Goal: Find specific page/section: Find specific page/section

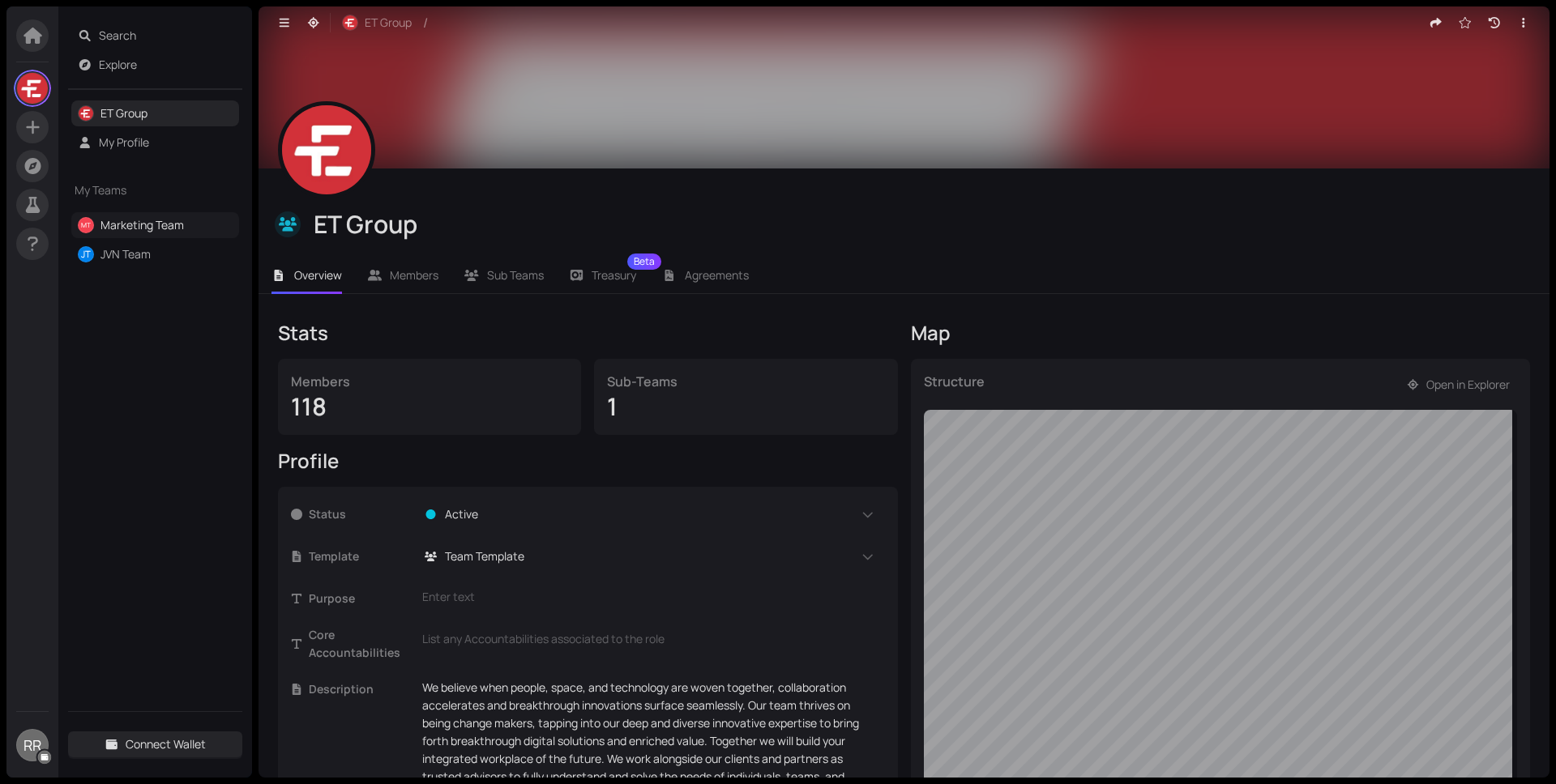
click at [184, 233] on link "Marketing Team" at bounding box center [142, 224] width 84 height 15
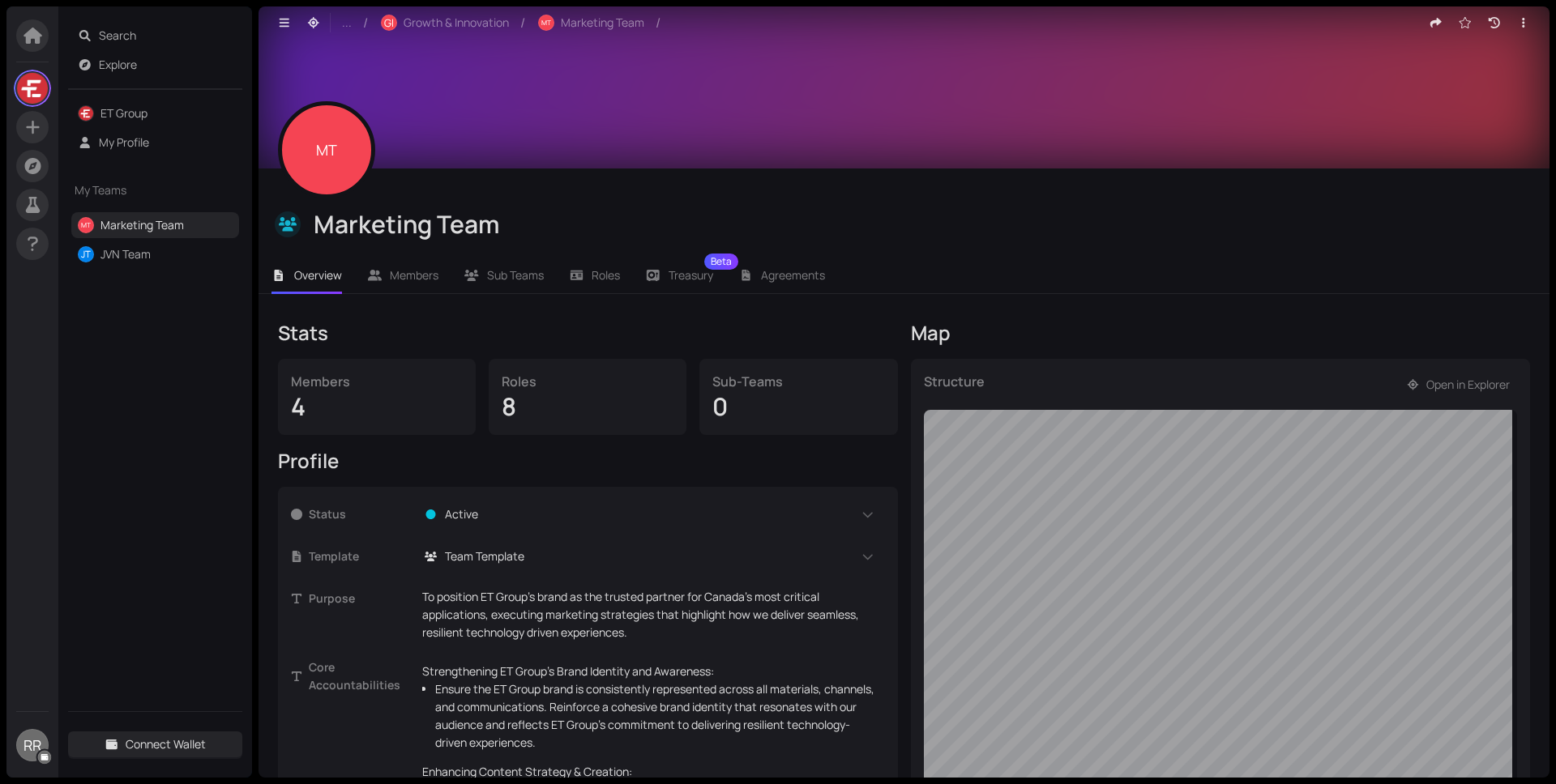
click at [599, 253] on div "Overview Members Sub Teams Roles Treasury Beta Agreements" at bounding box center [904, 268] width 1291 height 50
click at [600, 262] on li "Roles" at bounding box center [595, 276] width 77 height 37
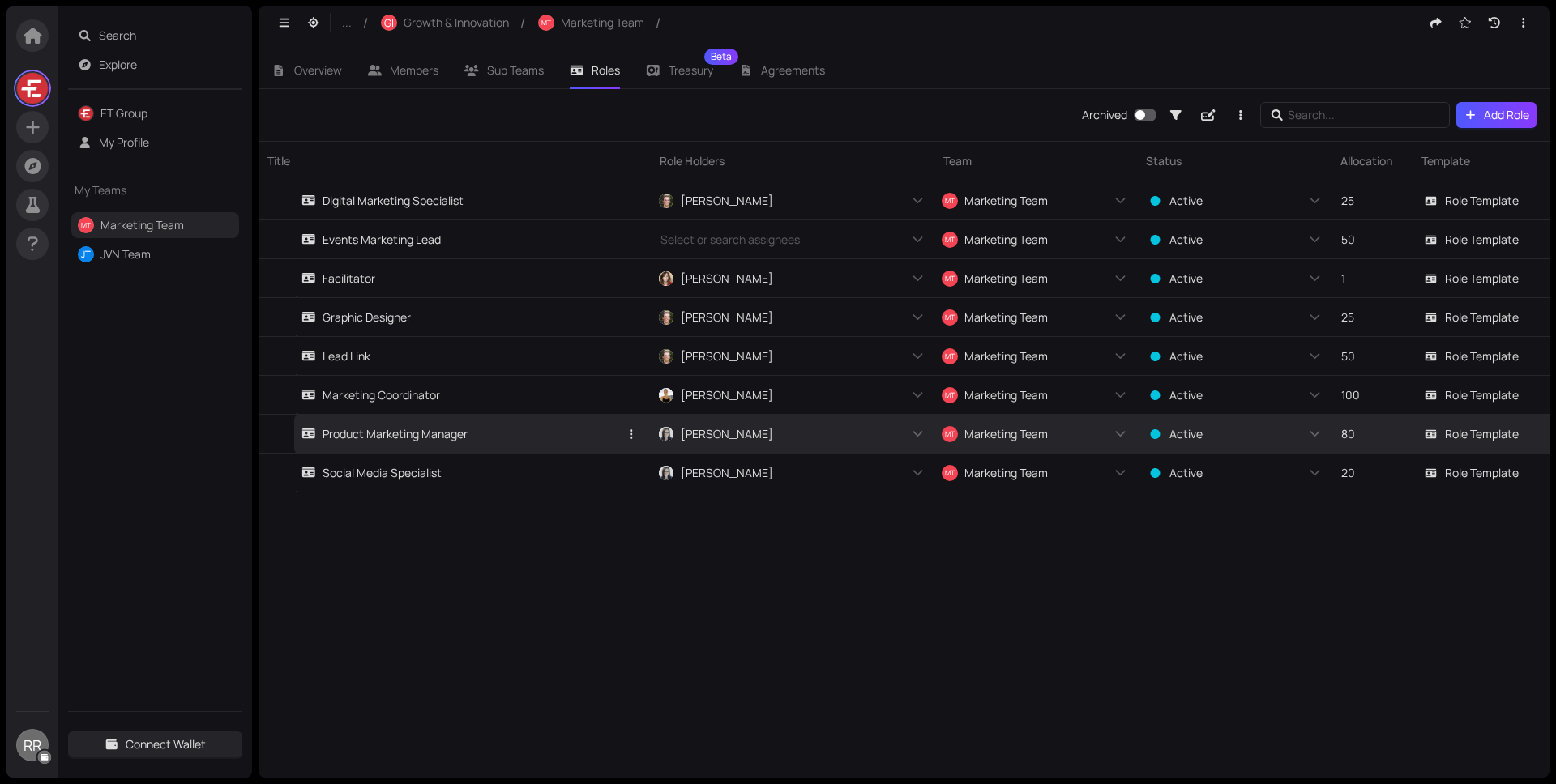
click at [536, 441] on link "Product Marketing Manager" at bounding box center [460, 434] width 317 height 38
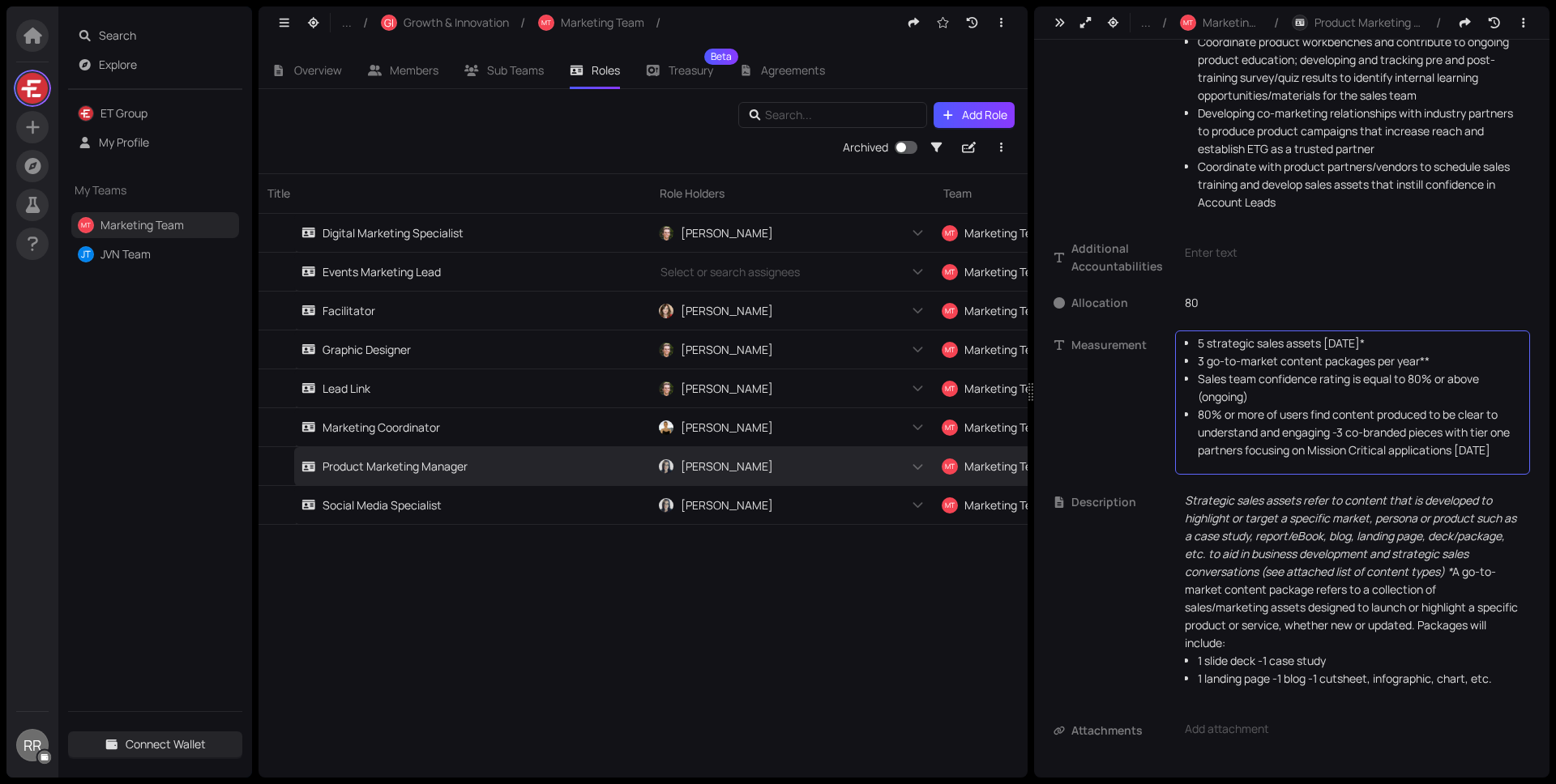
scroll to position [297, 0]
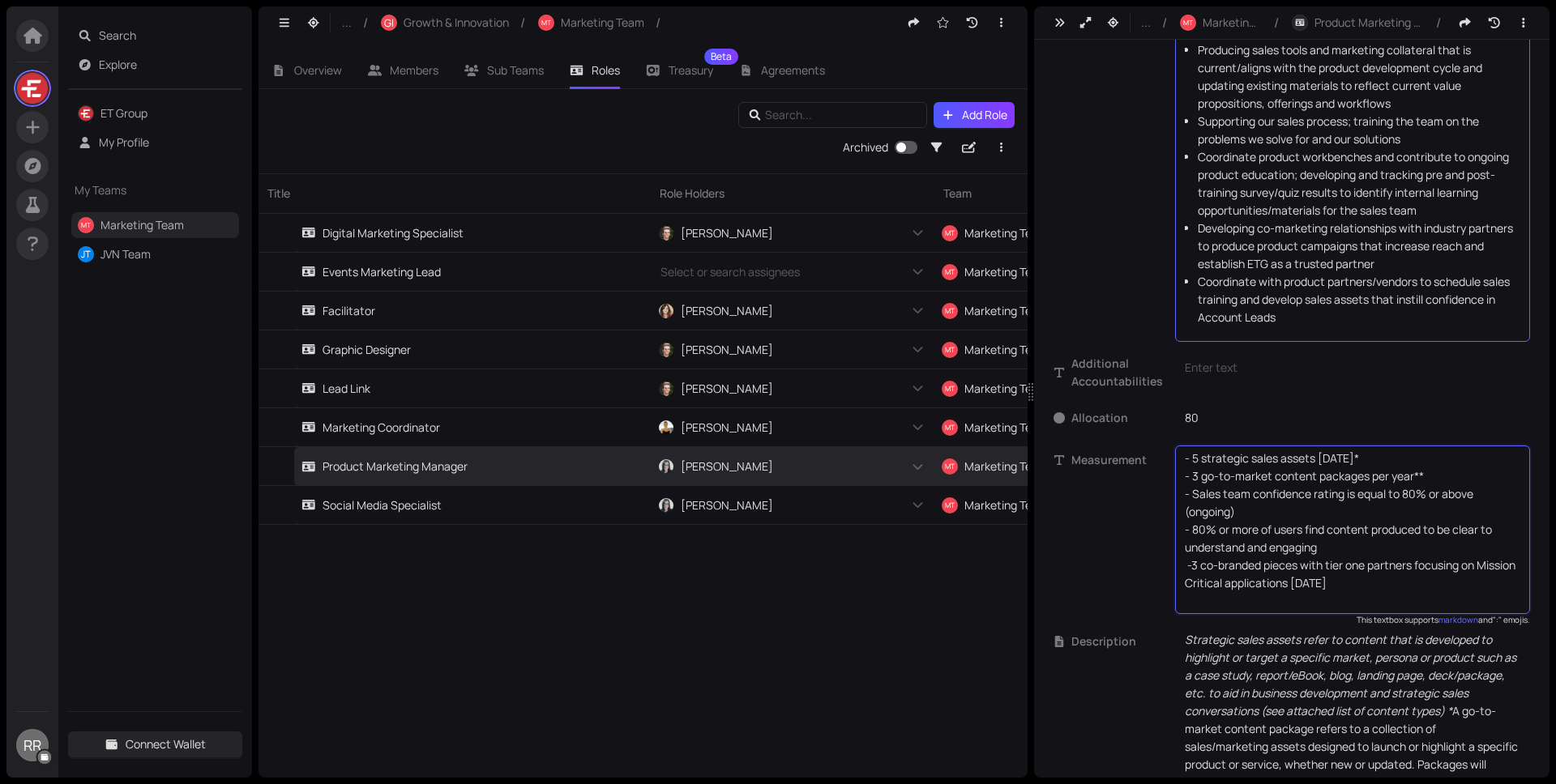
drag, startPoint x: 1198, startPoint y: 329, endPoint x: 1246, endPoint y: 333, distance: 48.2
drag, startPoint x: 1427, startPoint y: 478, endPoint x: 1172, endPoint y: 429, distance: 259.7
click at [1172, 429] on div "Status Active Template Role Template Role Holders [PERSON_NAME] + 0 ... Purpose…" at bounding box center [1292, 349] width 477 height 1097
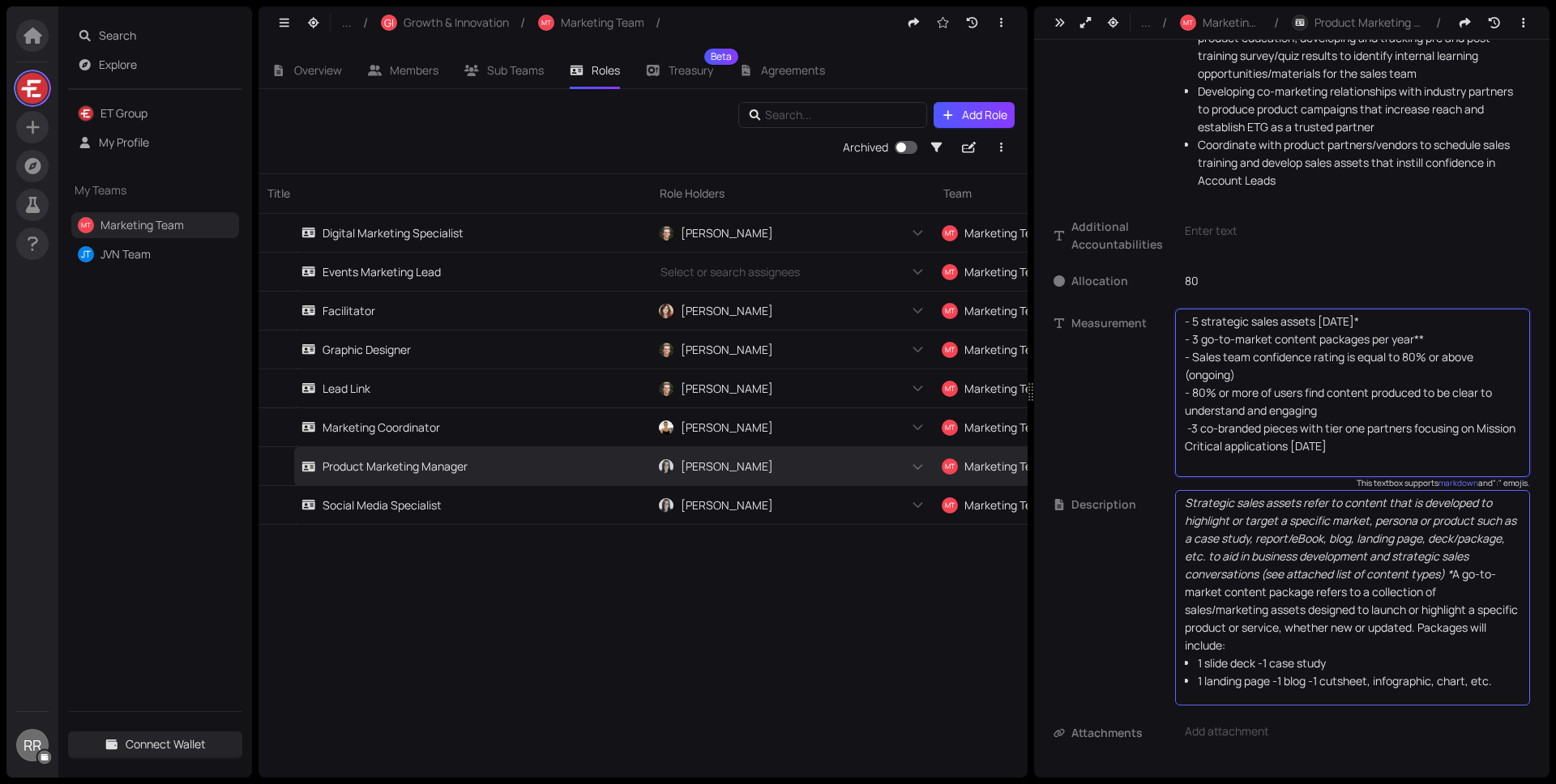
scroll to position [436, 0]
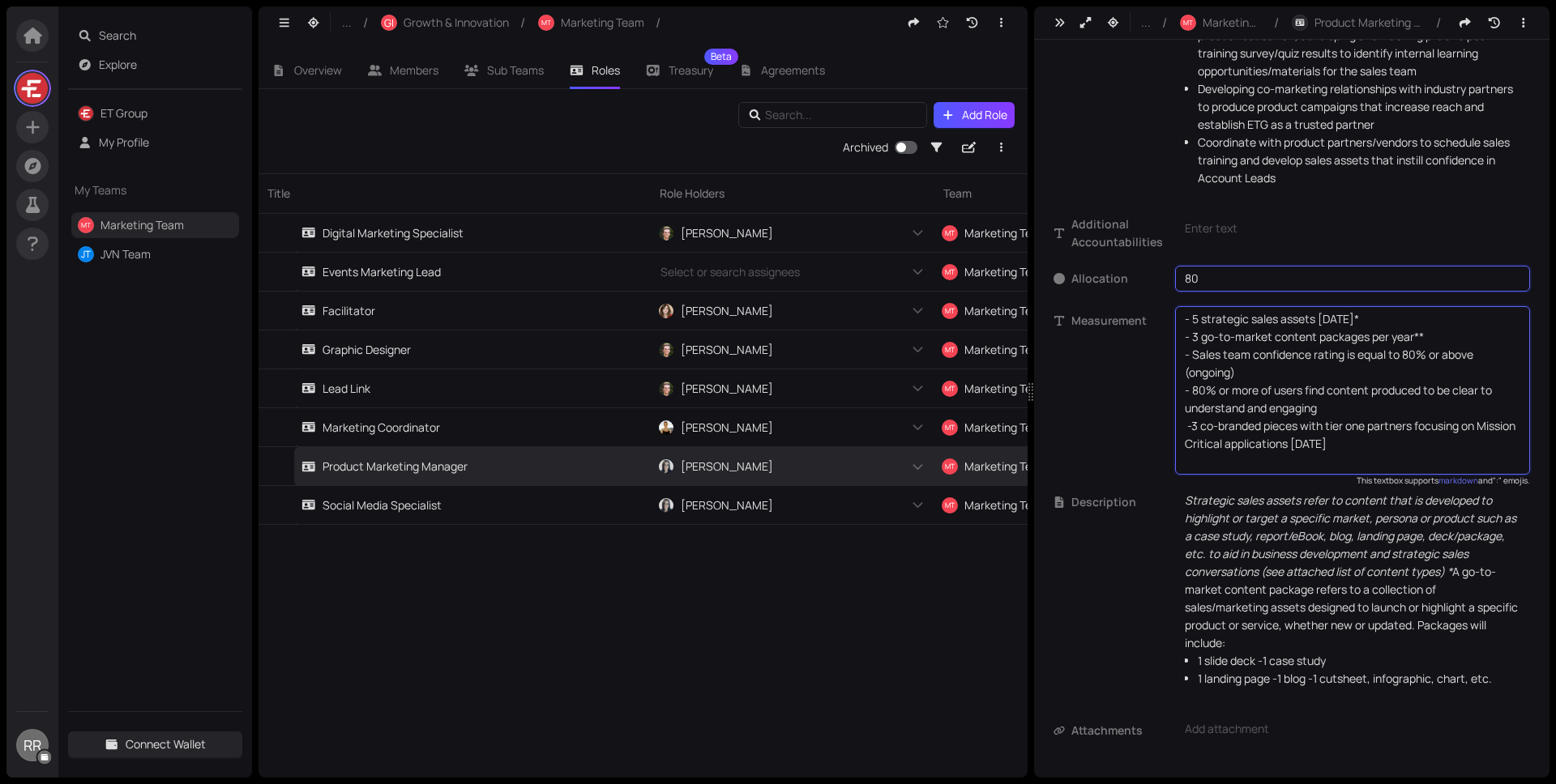
click at [1332, 280] on input "80" at bounding box center [1351, 278] width 355 height 26
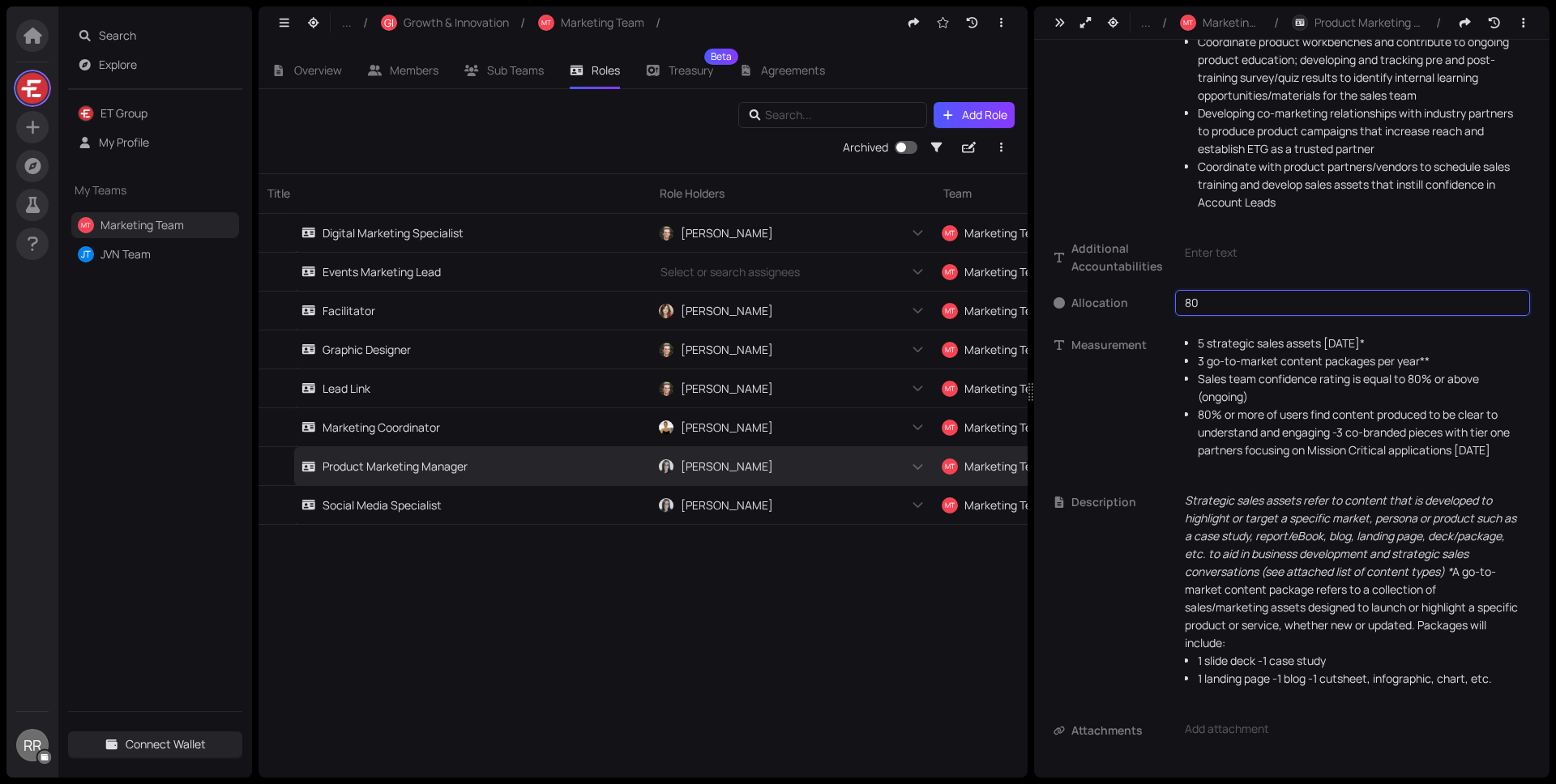
scroll to position [430, 0]
